Goal: Transaction & Acquisition: Purchase product/service

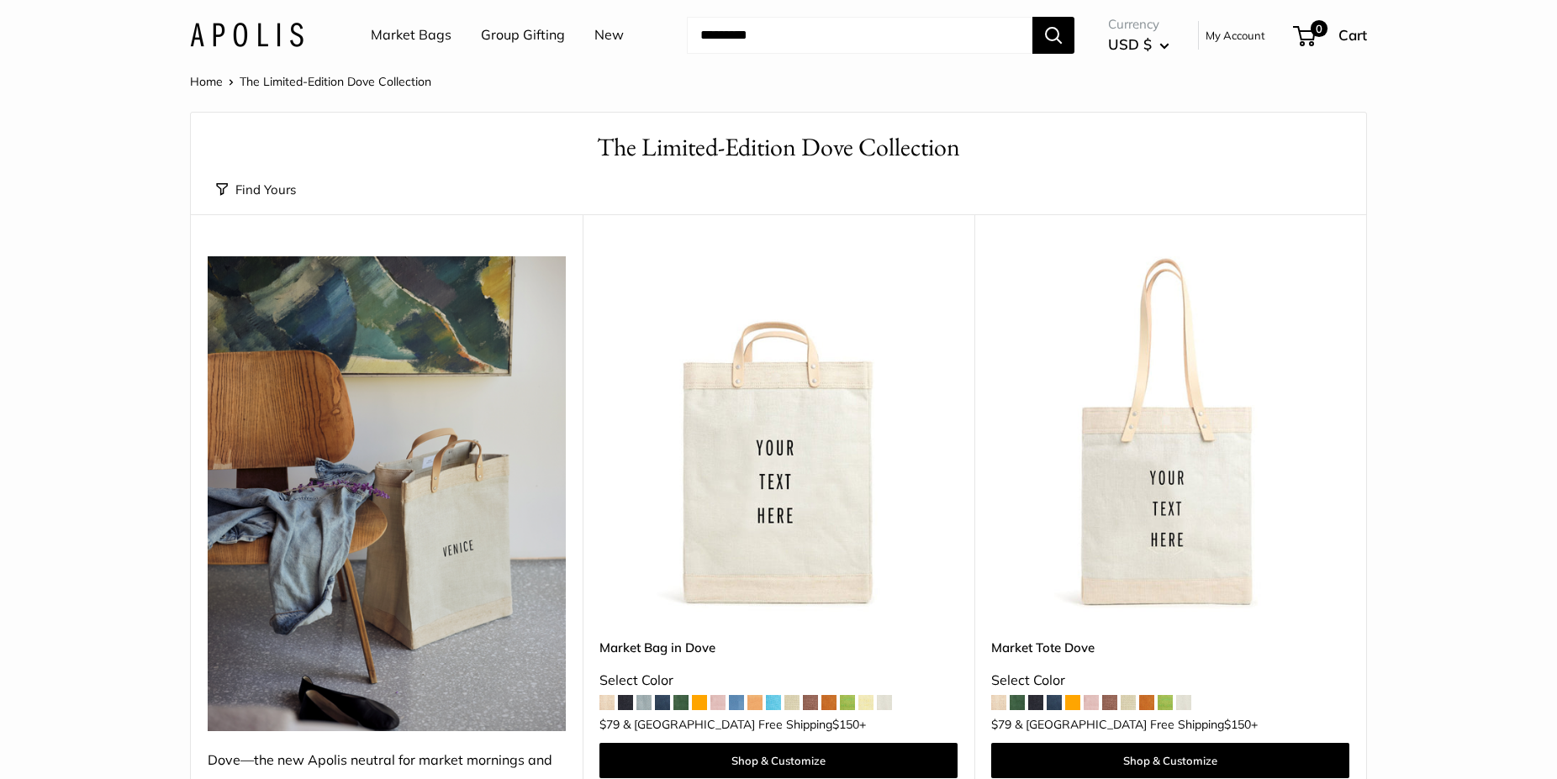
scroll to position [172, 0]
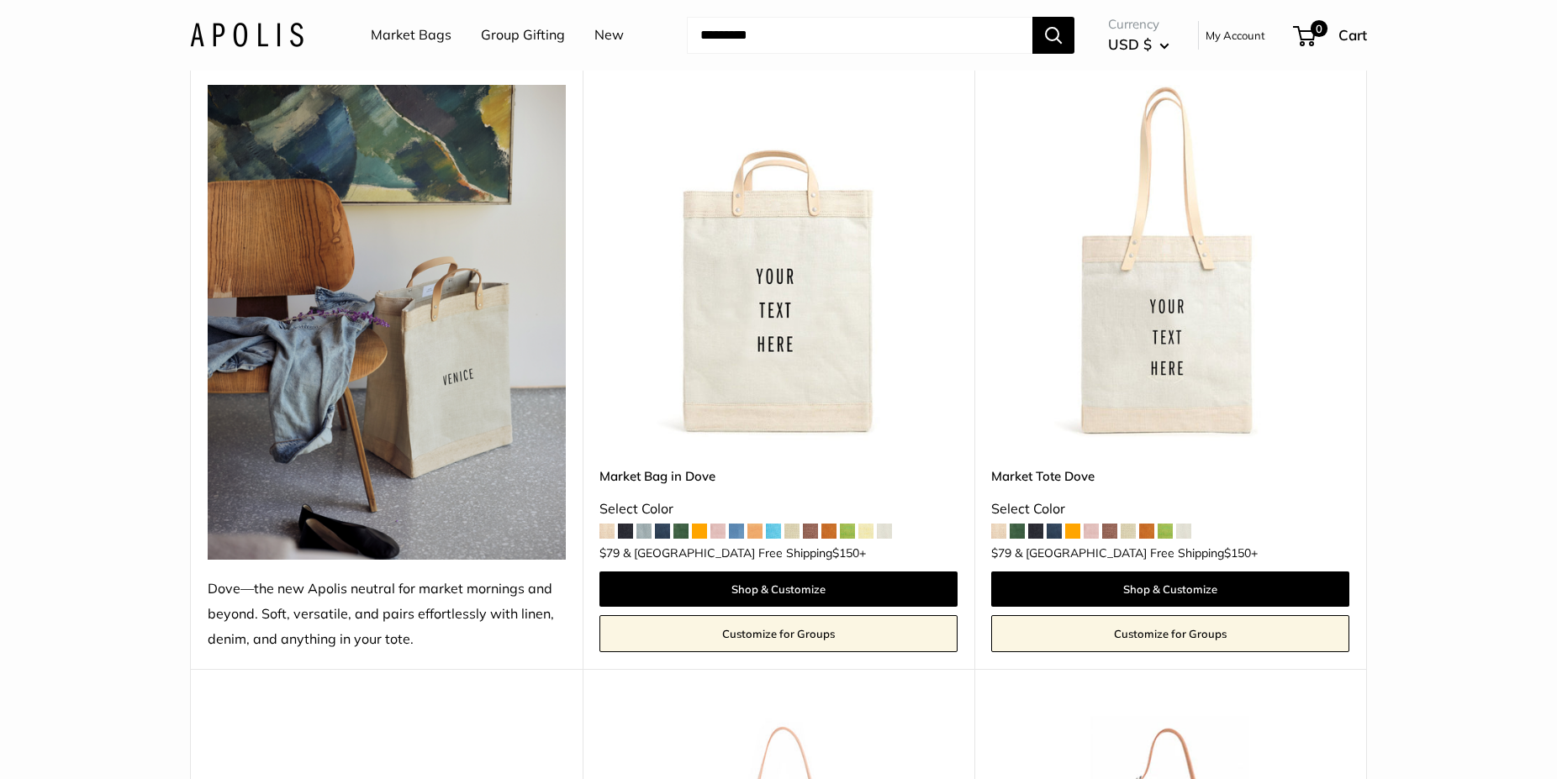
click at [630, 533] on span at bounding box center [625, 531] width 15 height 15
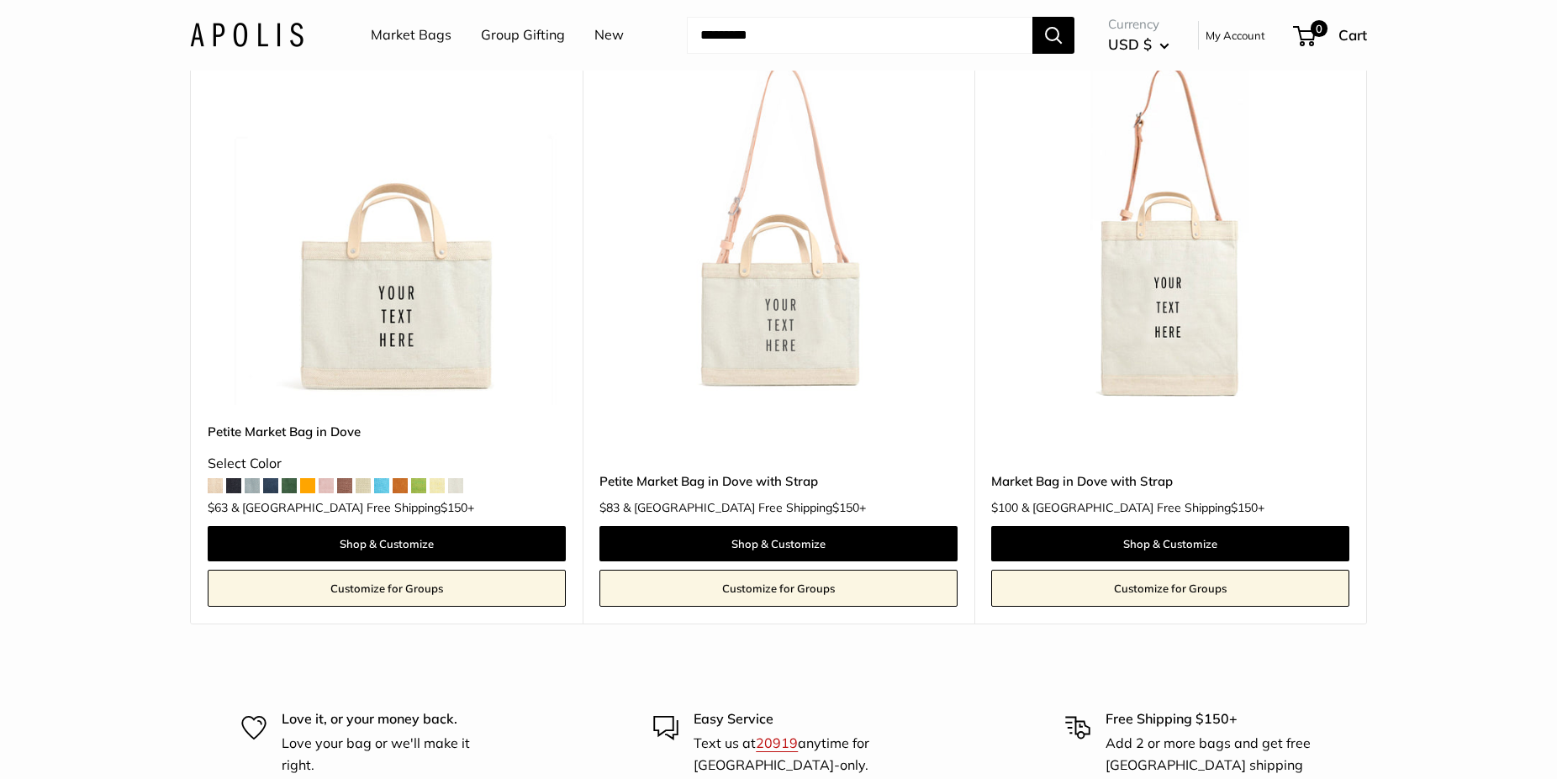
scroll to position [859, 0]
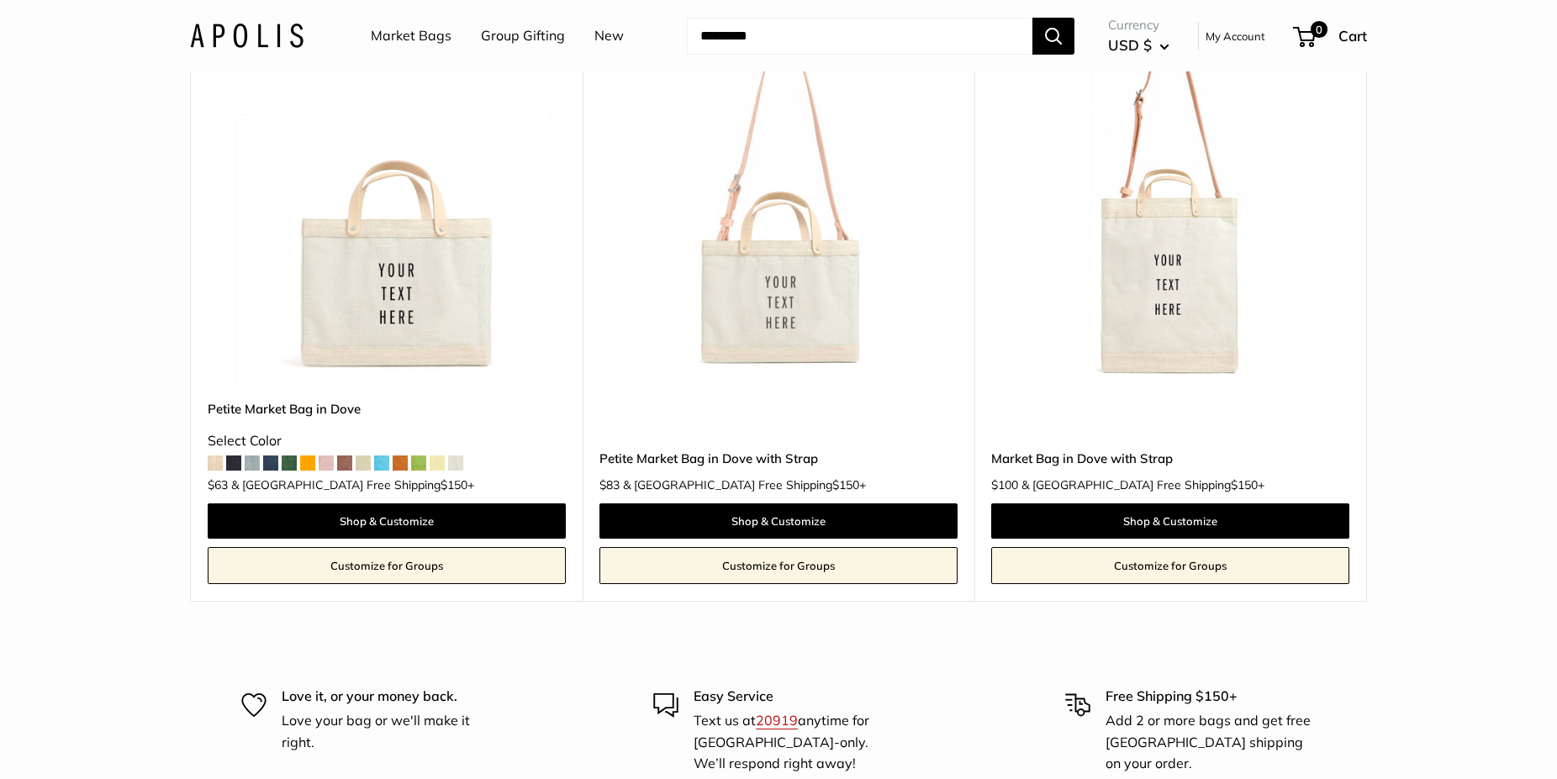
click at [272, 466] on span at bounding box center [270, 463] width 15 height 15
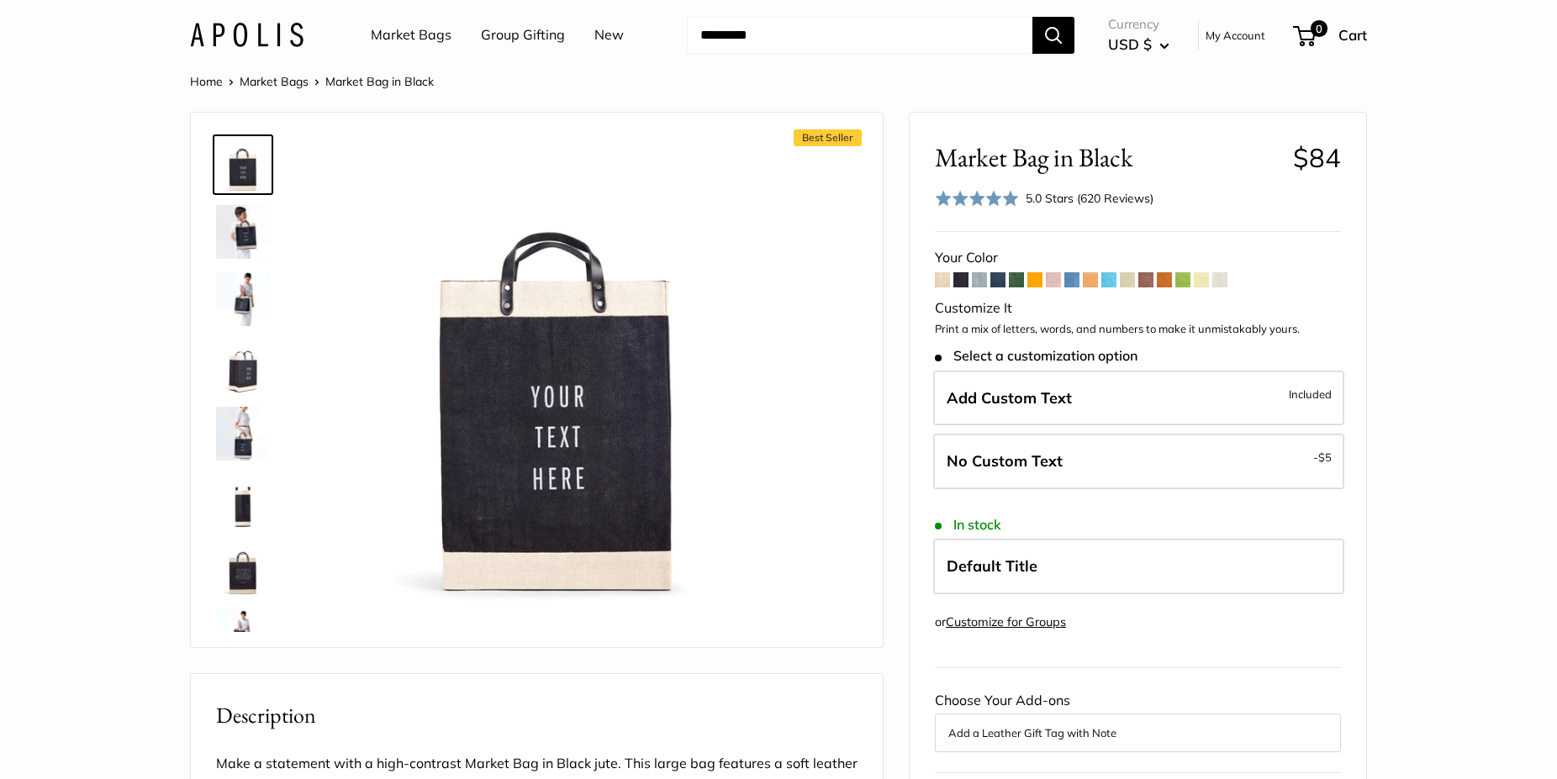
click at [1000, 285] on span at bounding box center [998, 279] width 15 height 15
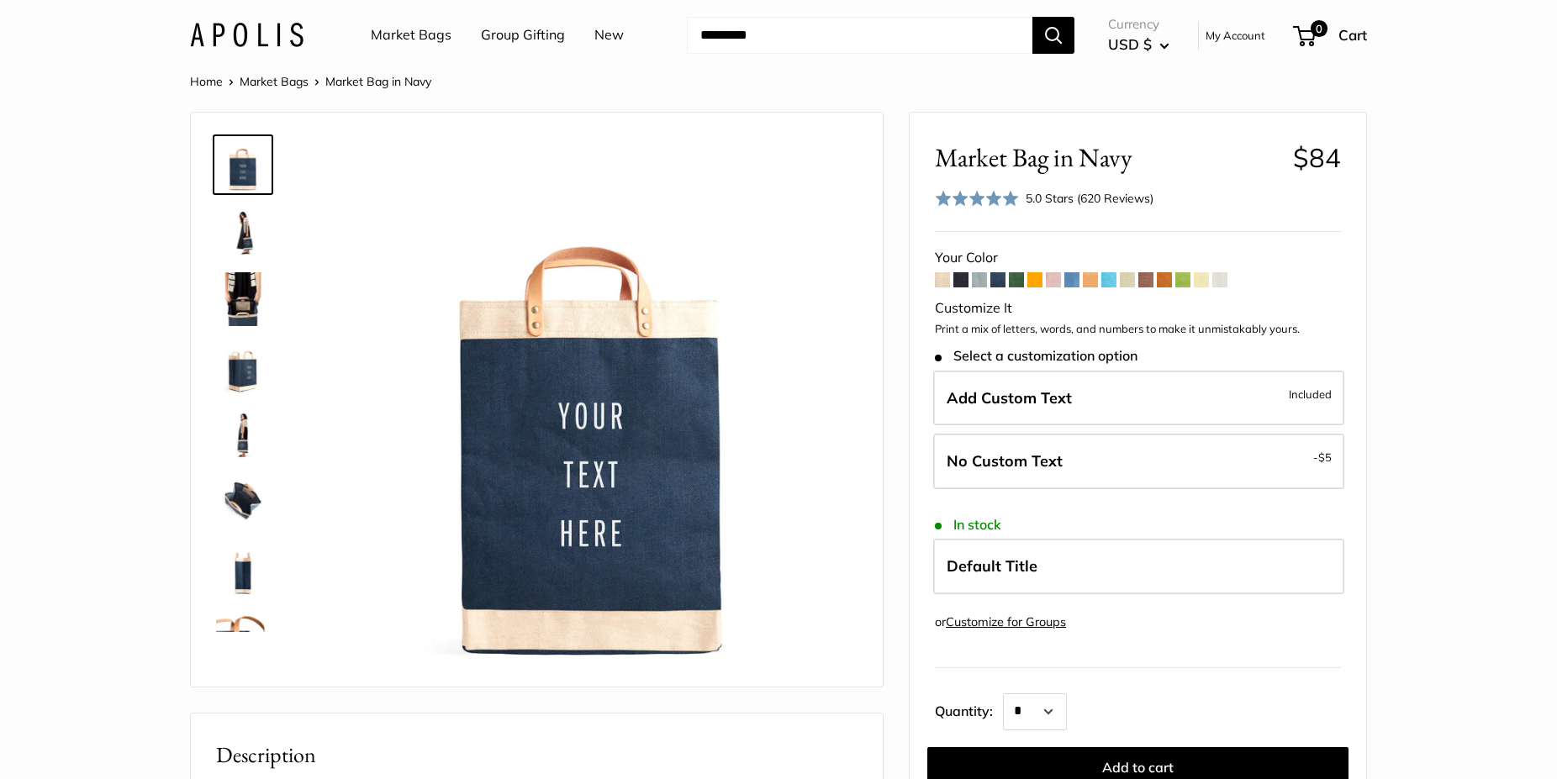
click at [207, 83] on link "Home" at bounding box center [206, 81] width 33 height 15
